Goal: Task Accomplishment & Management: Use online tool/utility

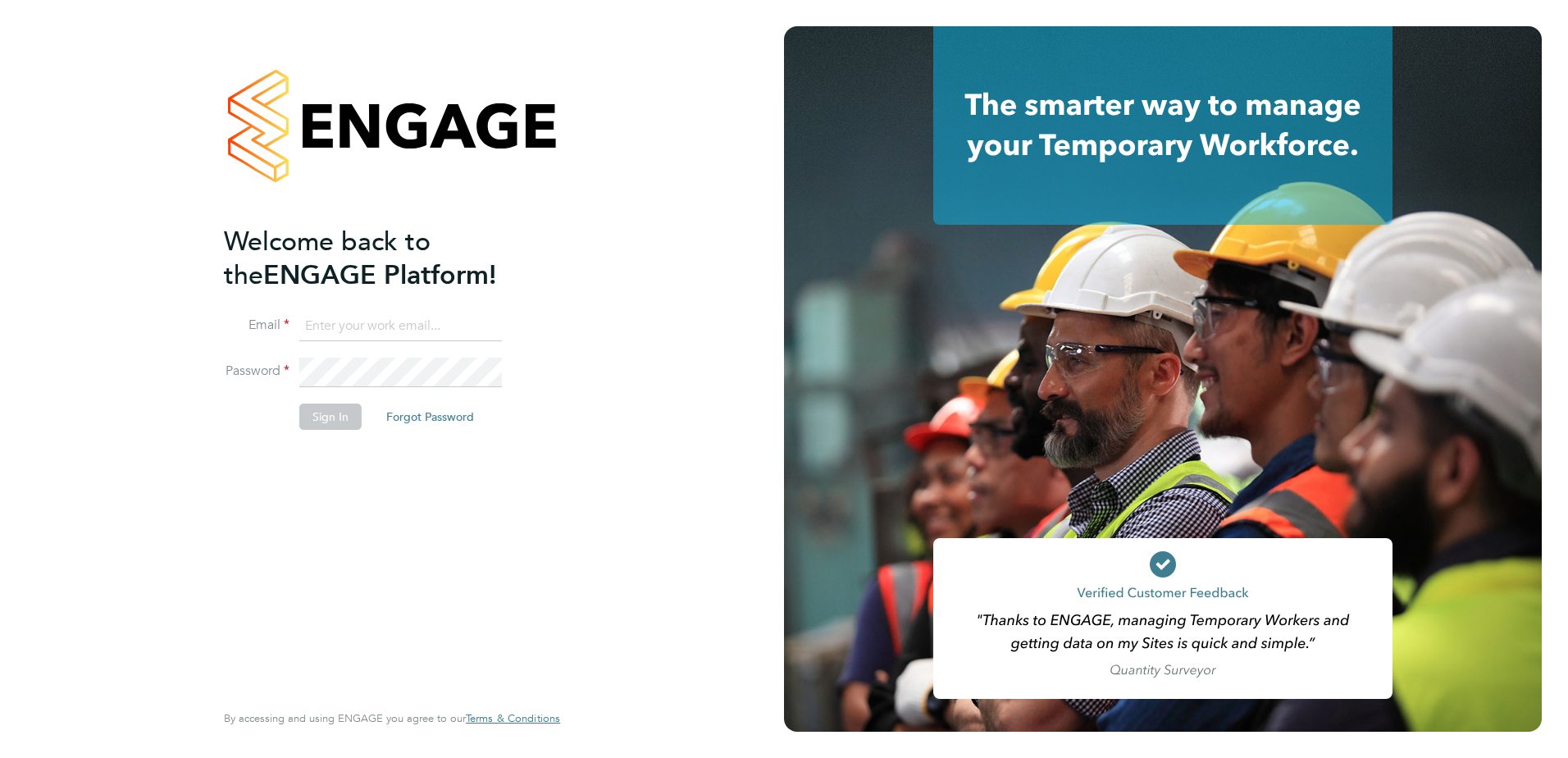
type input "jemima@tradelinerecruitment.co.uk"
click at [328, 425] on button "Sign In" at bounding box center [331, 417] width 62 height 26
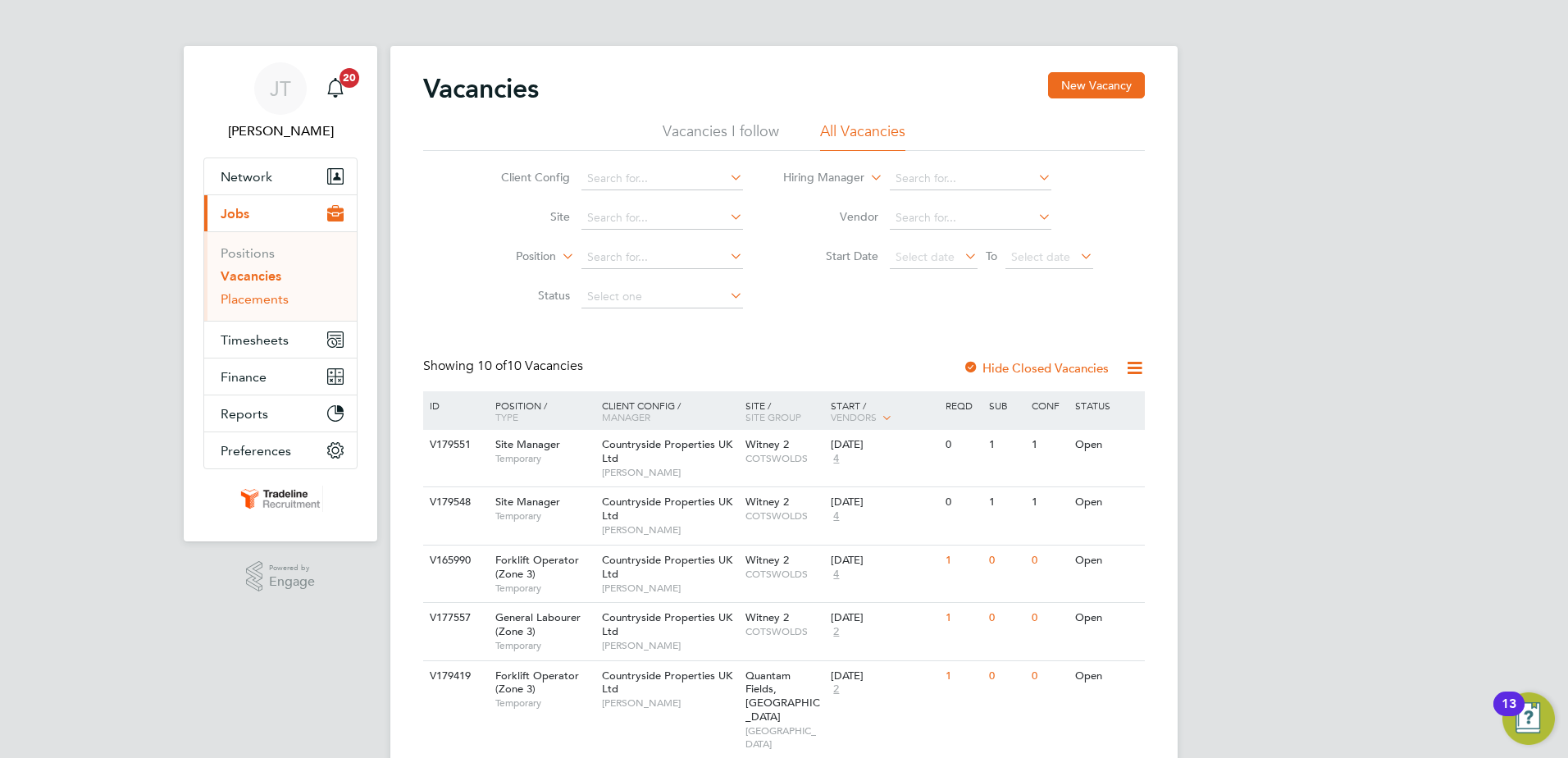
click at [269, 296] on link "Placements" at bounding box center [254, 299] width 68 height 16
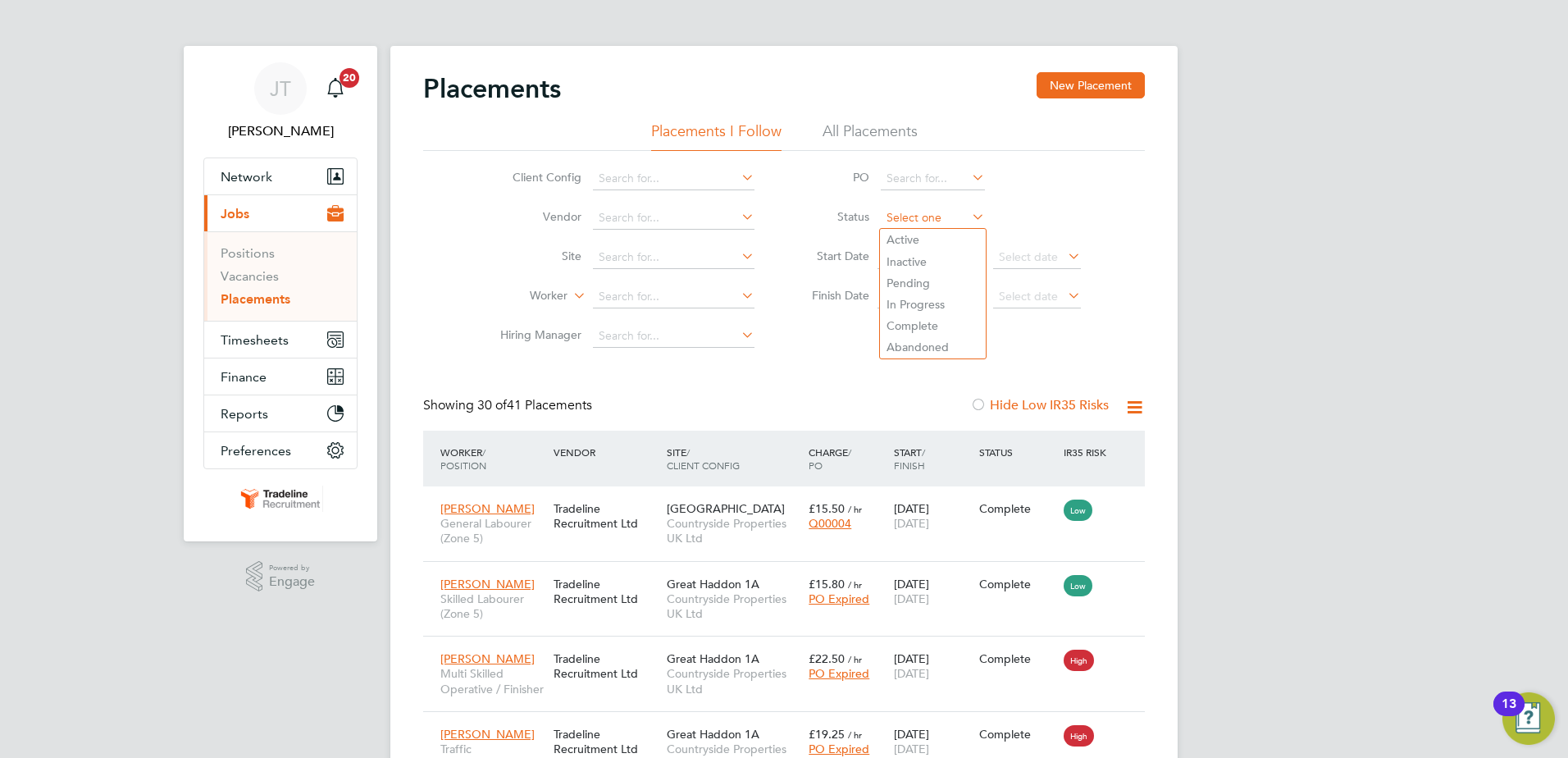
click at [911, 222] on input at bounding box center [933, 218] width 105 height 23
click at [256, 341] on span "Timesheets" at bounding box center [254, 339] width 68 height 16
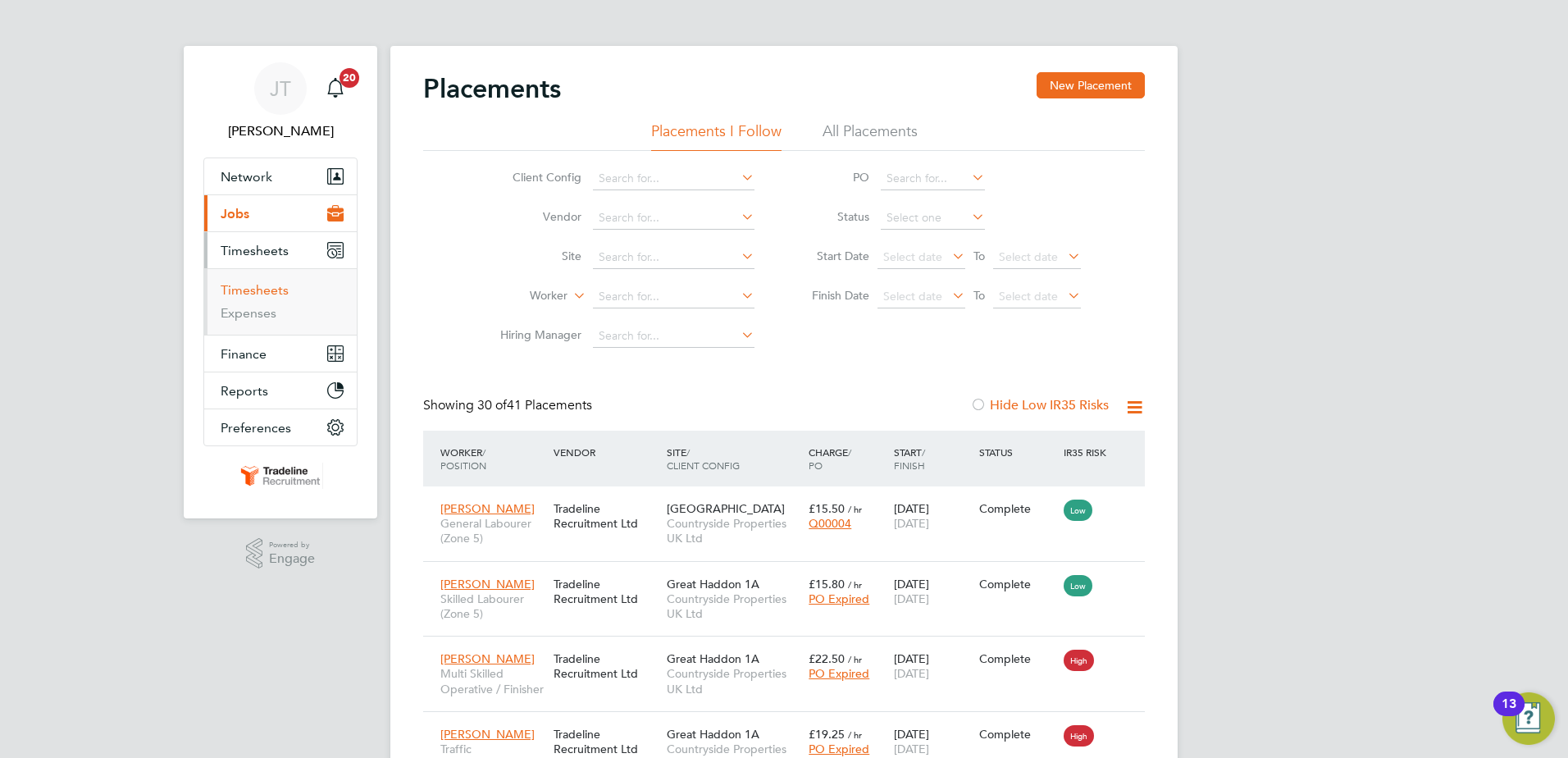
click at [270, 292] on link "Timesheets" at bounding box center [254, 289] width 68 height 16
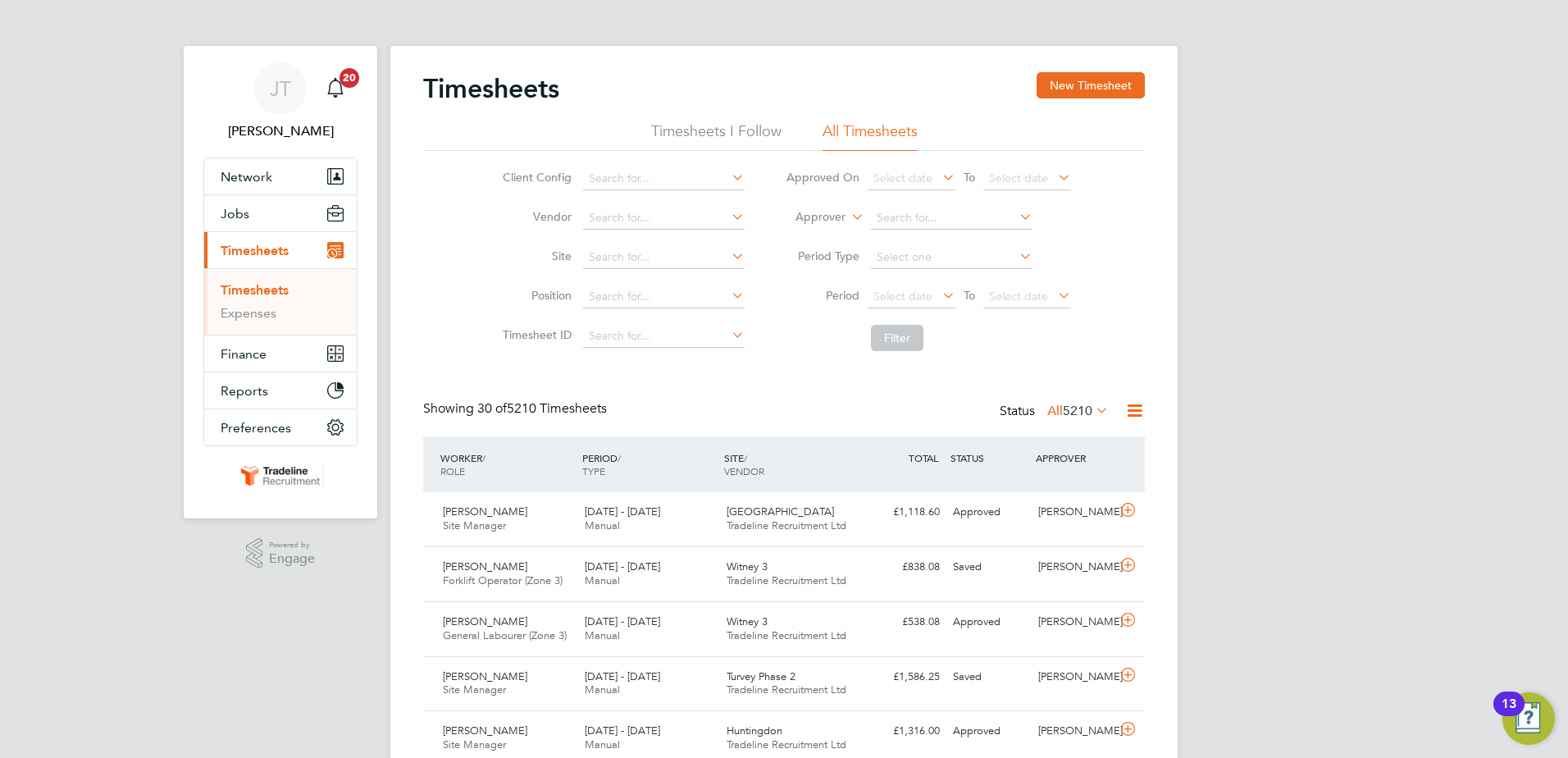
click at [848, 216] on icon at bounding box center [848, 213] width 0 height 15
click at [822, 259] on li "Approver" at bounding box center [805, 257] width 81 height 22
click at [848, 216] on icon at bounding box center [848, 213] width 0 height 15
click at [832, 241] on li "Worker" at bounding box center [805, 236] width 81 height 22
click at [892, 216] on input at bounding box center [951, 218] width 161 height 23
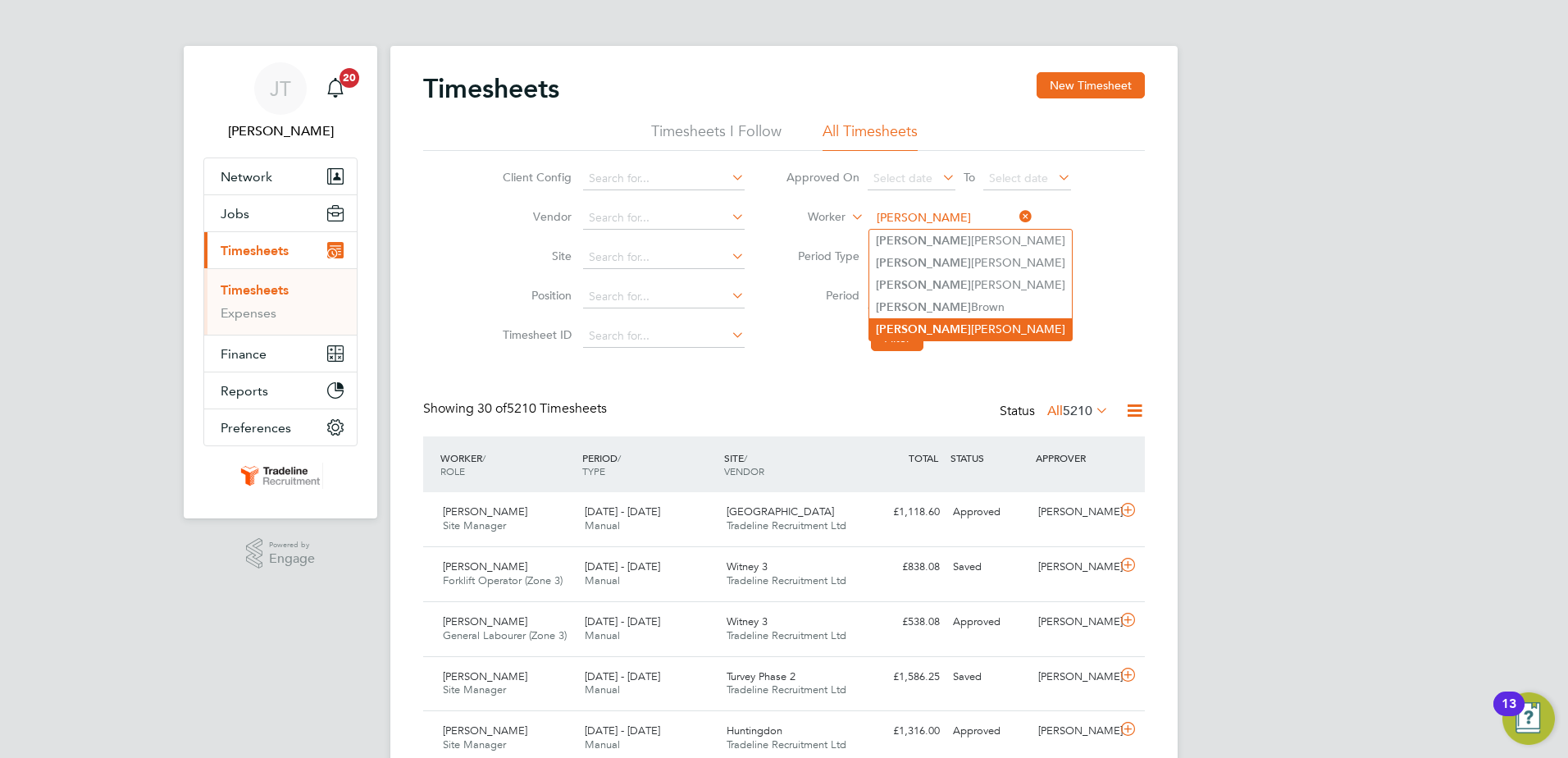
click at [914, 326] on b "[PERSON_NAME]" at bounding box center [923, 329] width 95 height 14
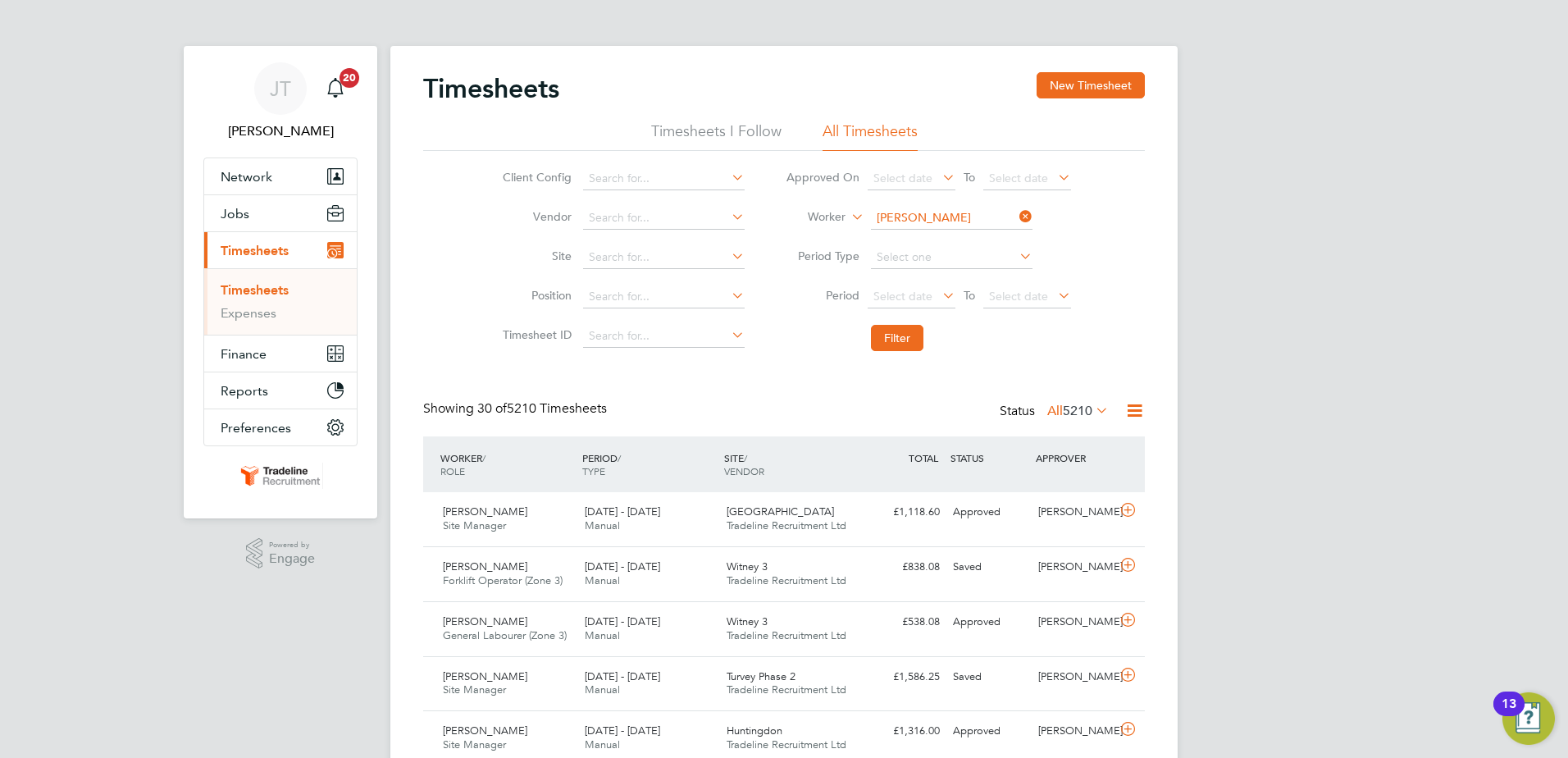
type input "[PERSON_NAME]"
click at [911, 336] on button "Filter" at bounding box center [897, 338] width 53 height 26
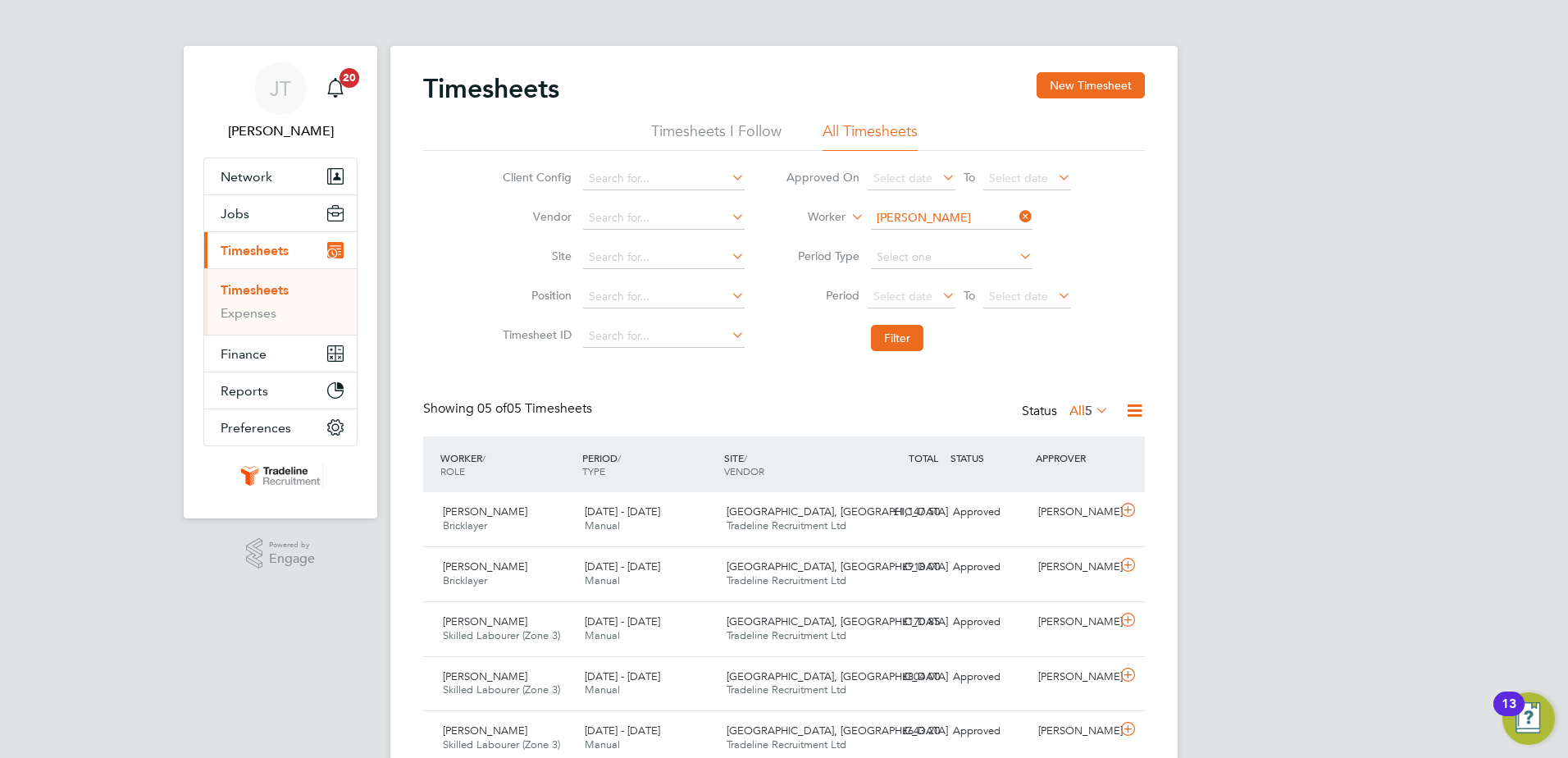
click at [1338, 465] on div "[PERSON_NAME] [PERSON_NAME] Notifications 20 Applications: Network Team Members…" at bounding box center [784, 412] width 1568 height 825
